Goal: Task Accomplishment & Management: Use online tool/utility

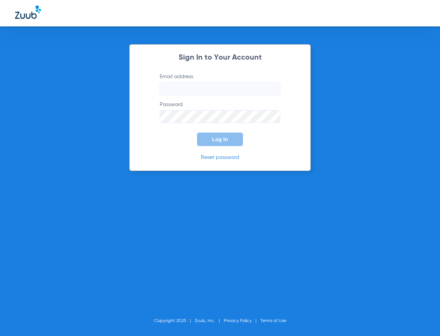
type input "[EMAIL_ADDRESS][DOMAIN_NAME]"
click at [224, 139] on span "Log In" at bounding box center [220, 139] width 16 height 6
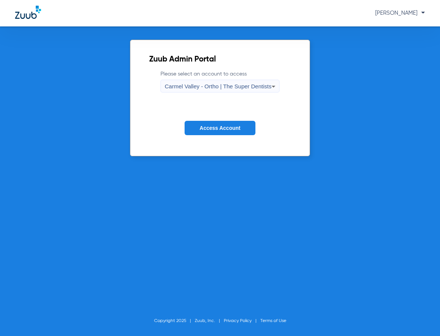
click at [205, 83] on span "Carmel Valley - Ortho | The Super Dentists" at bounding box center [218, 86] width 107 height 6
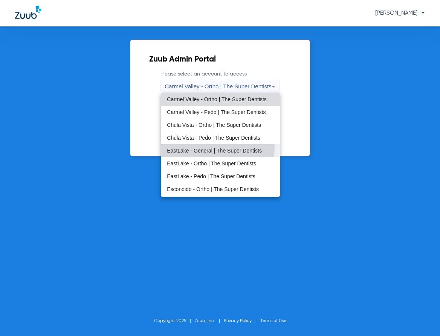
click at [191, 146] on mat-option "EastLake - General | The Super Dentists" at bounding box center [220, 150] width 119 height 13
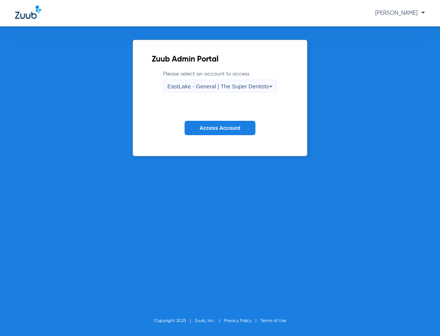
click at [216, 129] on span "Access Account" at bounding box center [220, 128] width 41 height 6
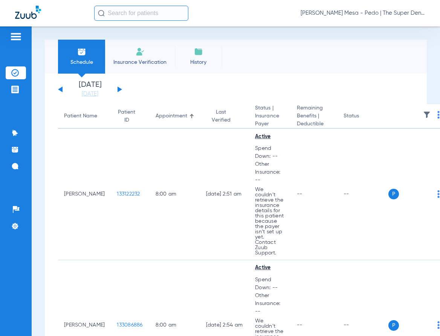
click at [133, 51] on li "Insurance Verification" at bounding box center [140, 57] width 70 height 34
